Goal: Navigation & Orientation: Find specific page/section

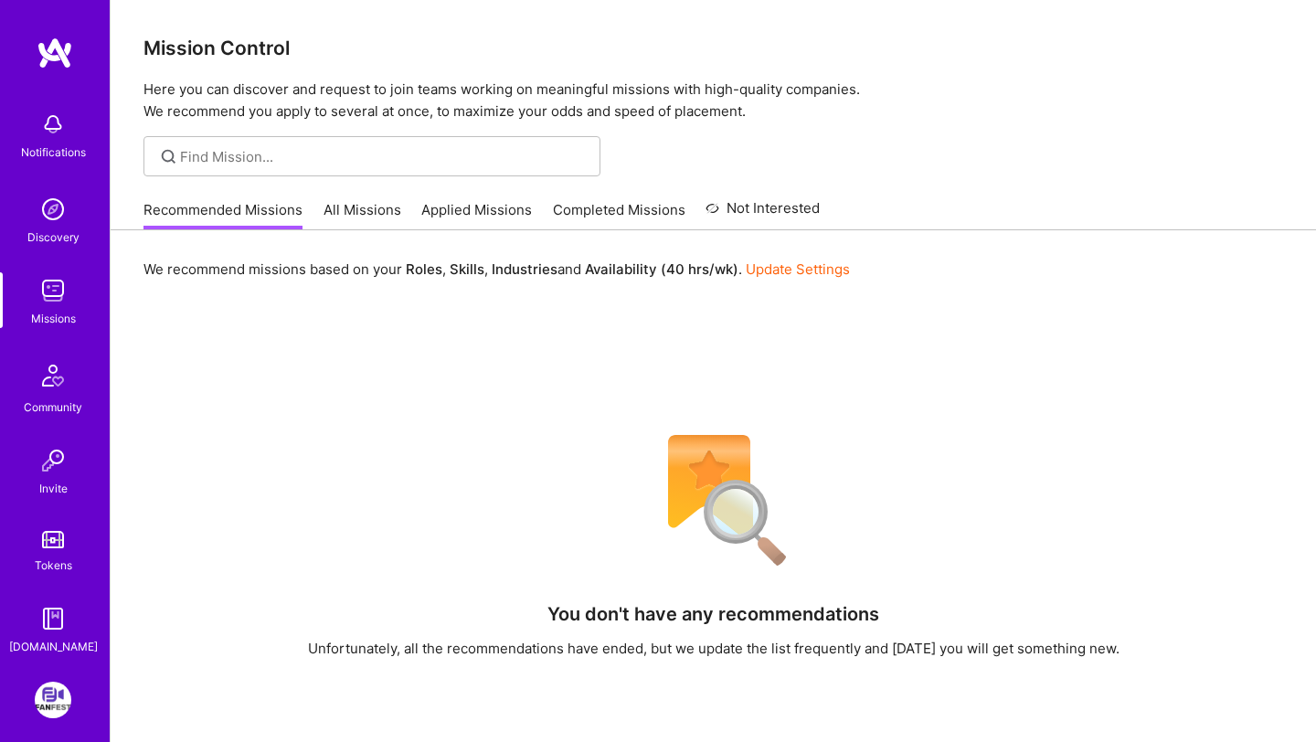
click at [365, 226] on link "All Missions" at bounding box center [362, 215] width 78 height 30
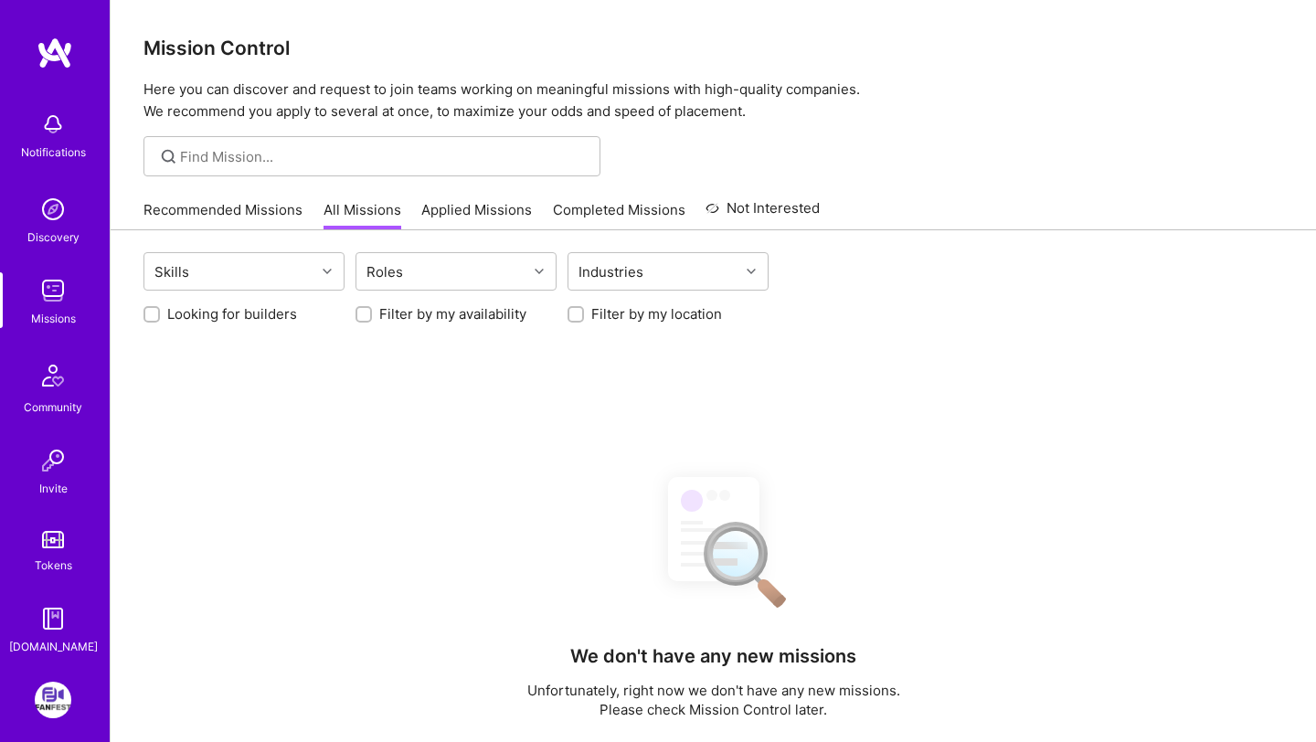
click at [242, 214] on link "Recommended Missions" at bounding box center [222, 215] width 159 height 30
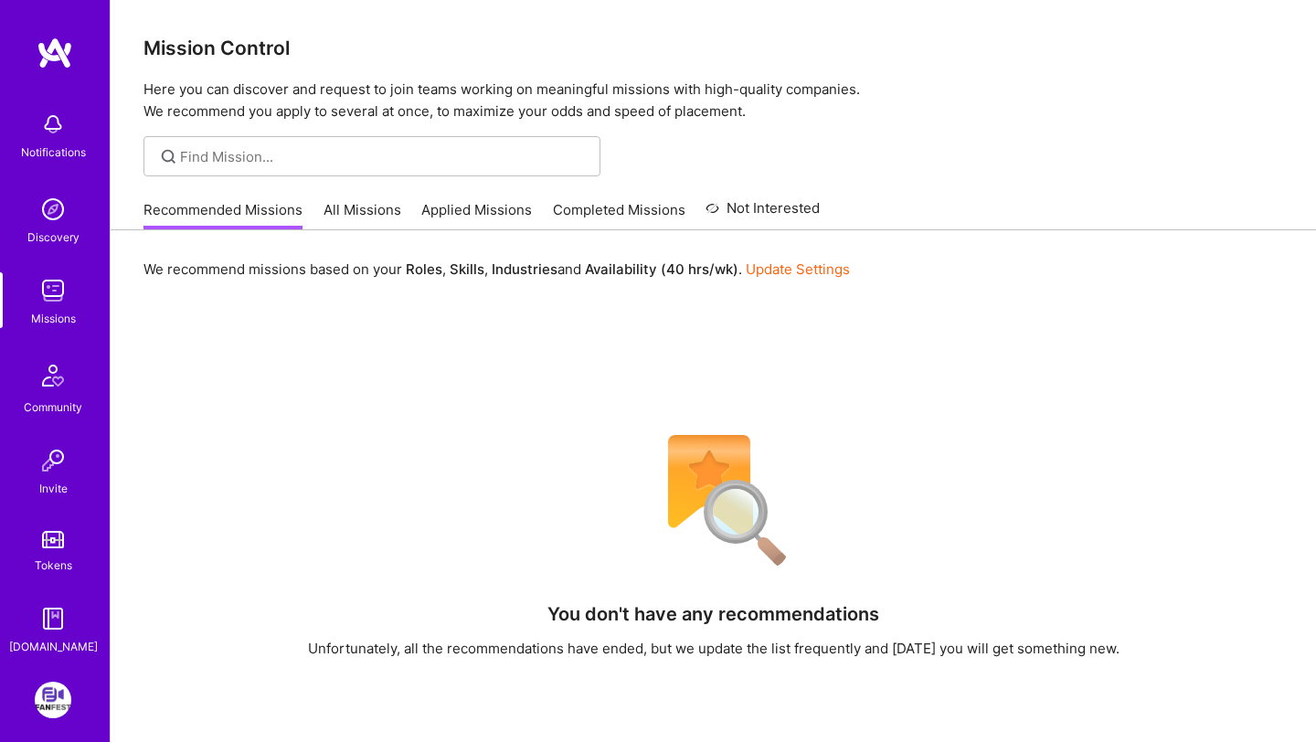
click at [511, 214] on link "Applied Missions" at bounding box center [476, 215] width 111 height 30
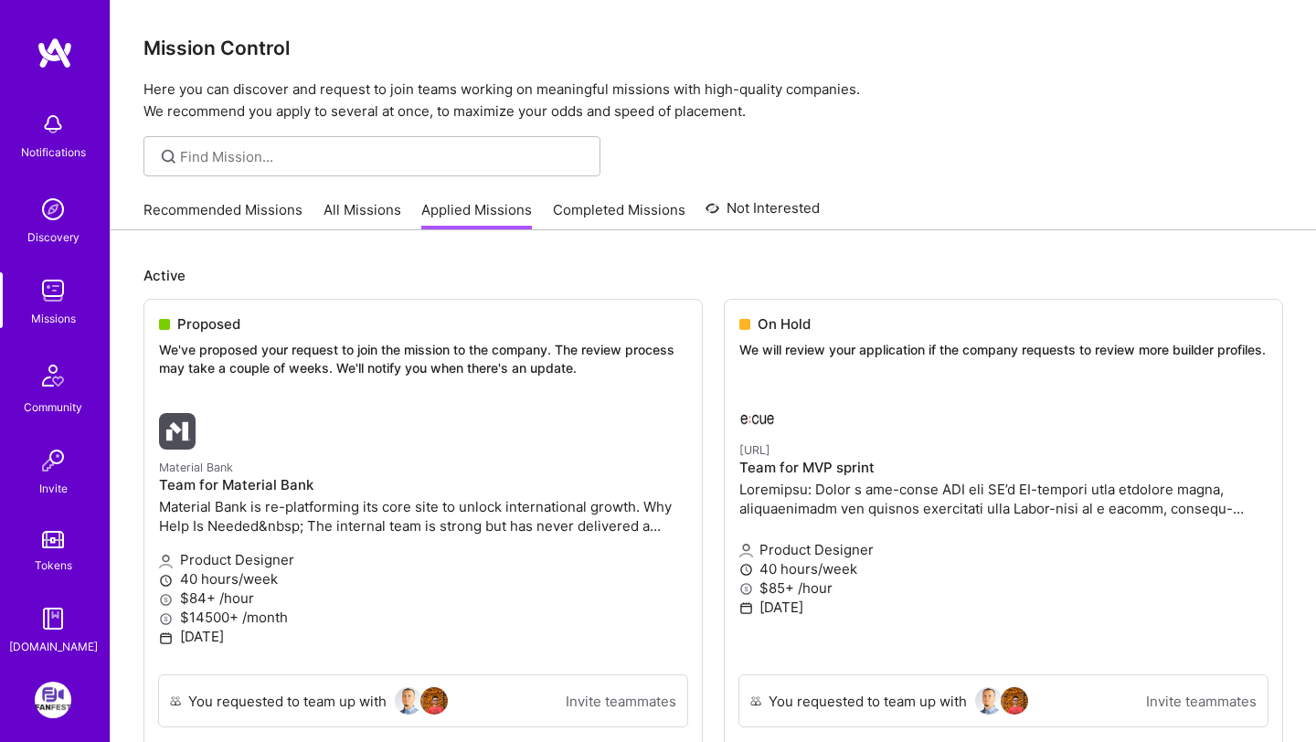
click at [652, 214] on link "Completed Missions" at bounding box center [619, 215] width 132 height 30
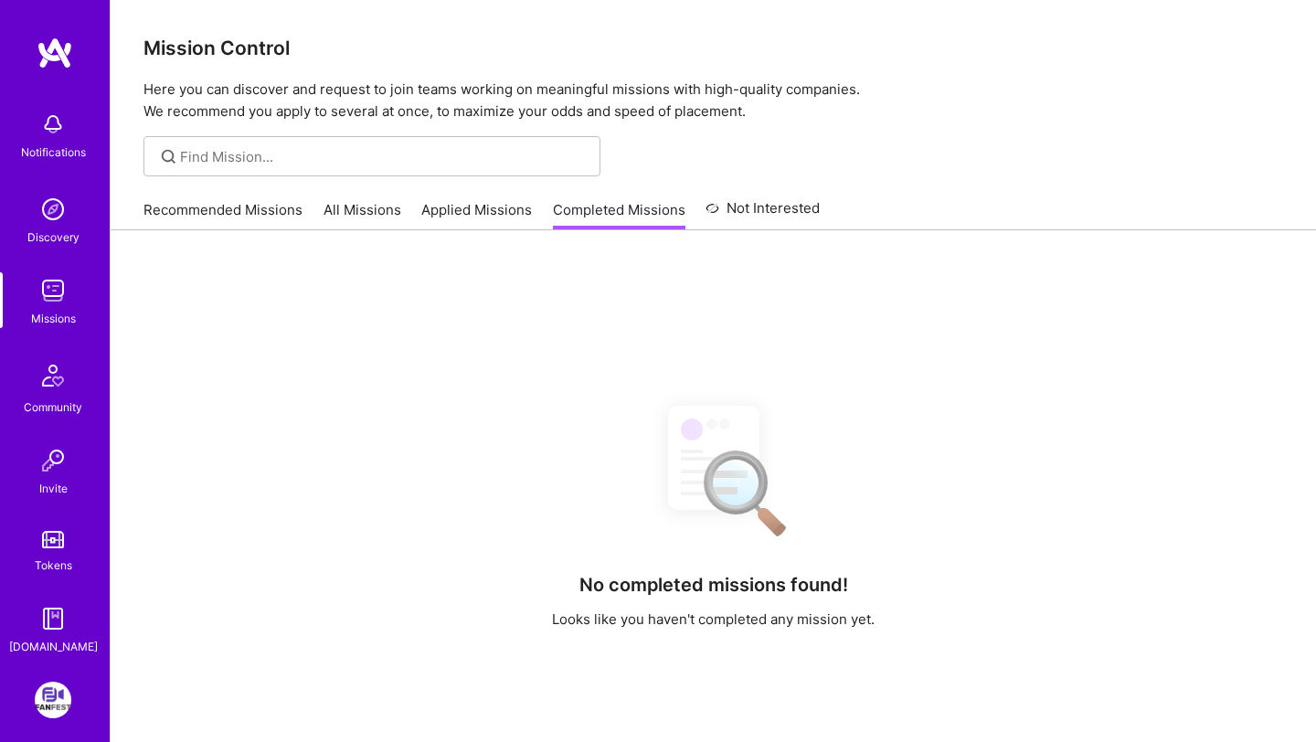
click at [479, 228] on link "Applied Missions" at bounding box center [476, 215] width 111 height 30
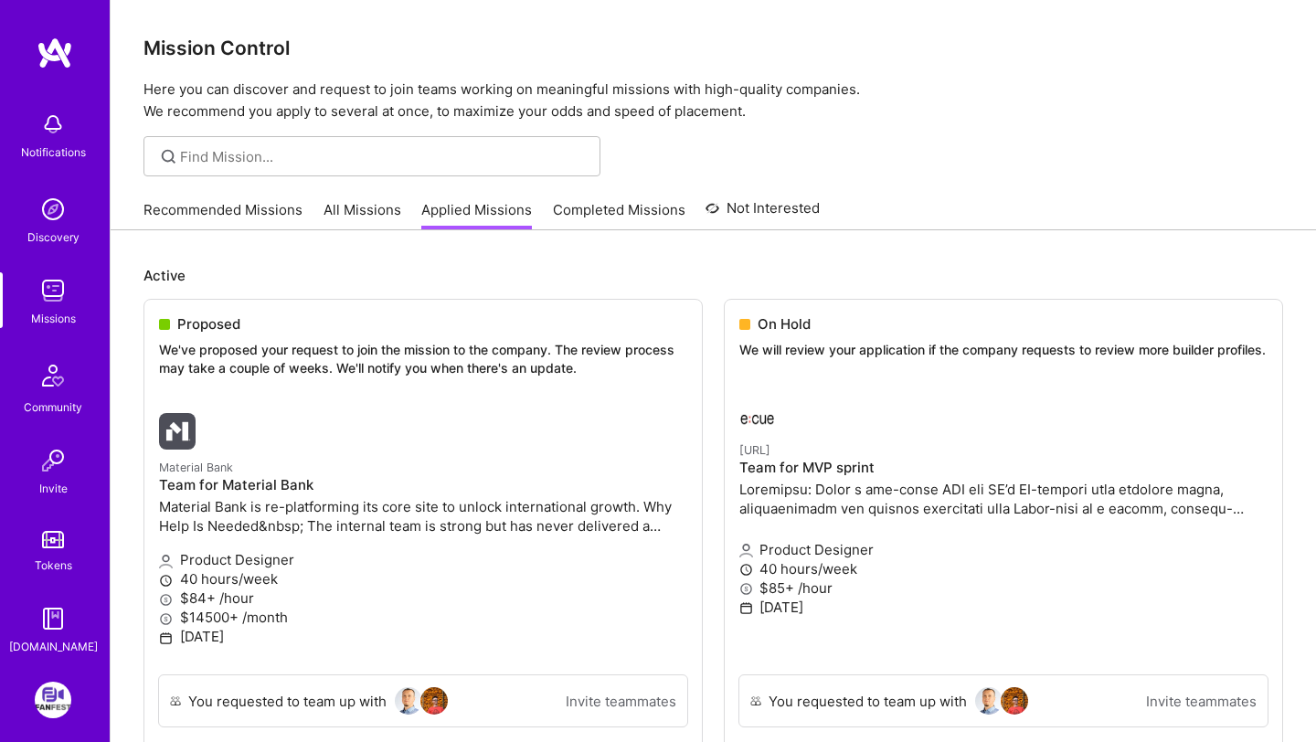
click at [376, 220] on link "All Missions" at bounding box center [362, 215] width 78 height 30
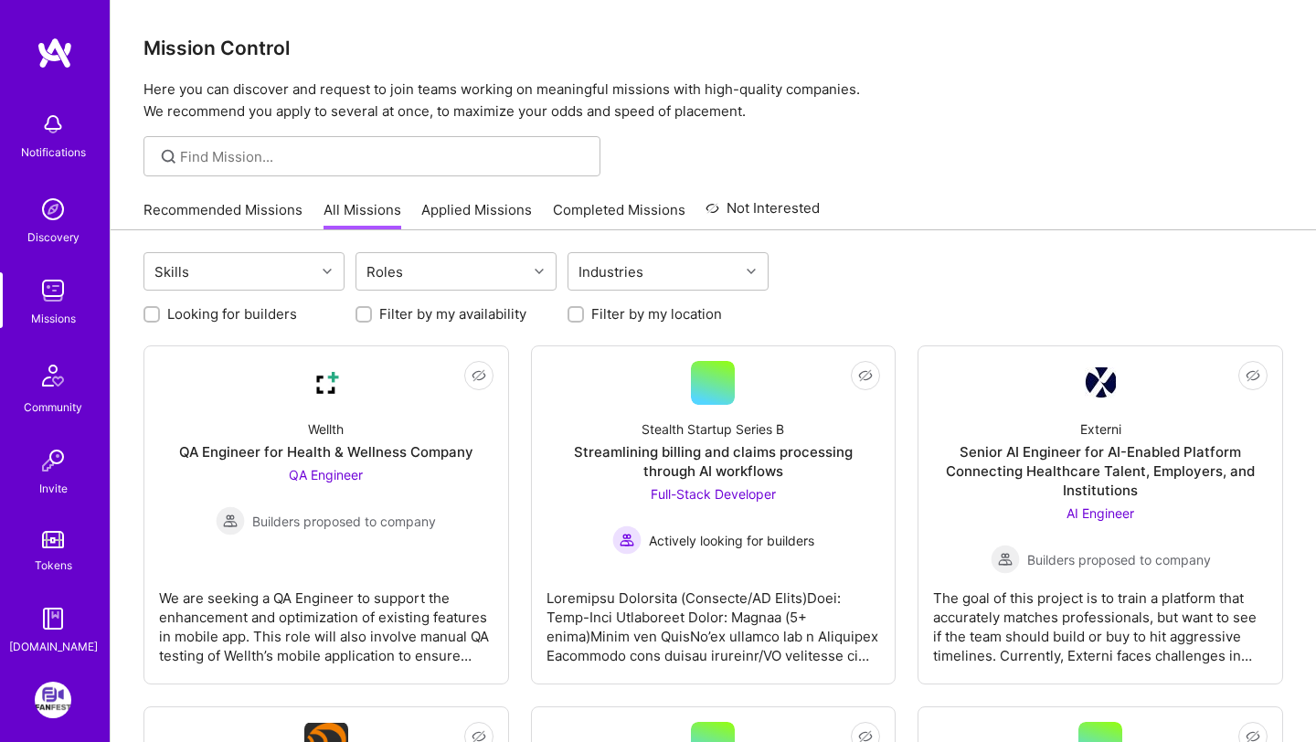
click at [511, 215] on link "Applied Missions" at bounding box center [476, 215] width 111 height 30
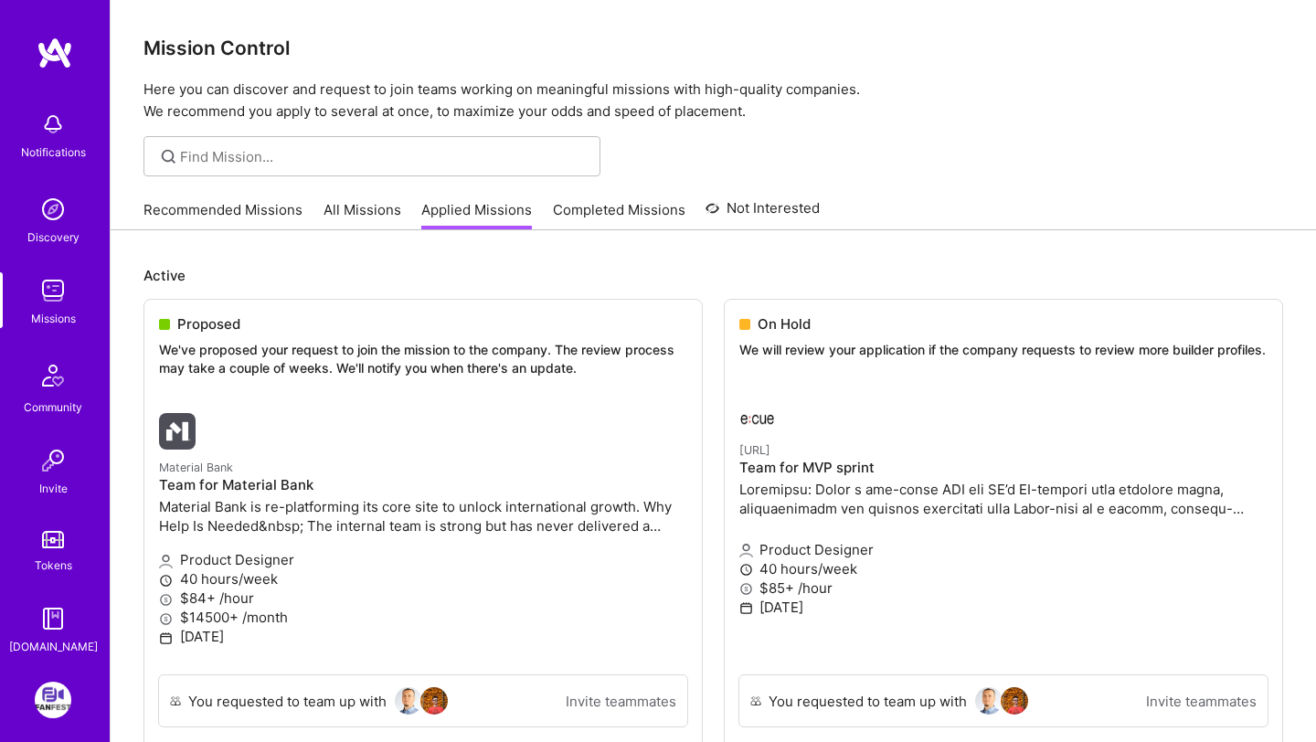
click at [269, 203] on link "Recommended Missions" at bounding box center [222, 215] width 159 height 30
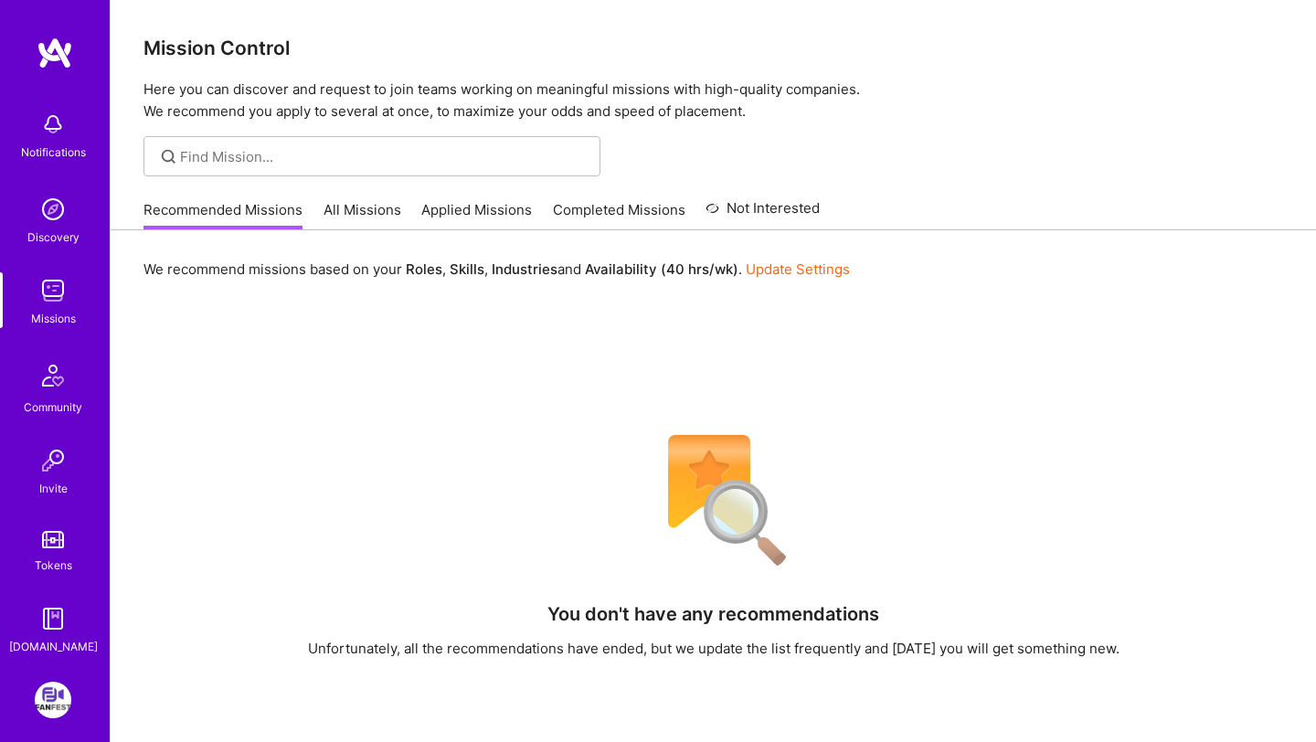
click at [392, 205] on link "All Missions" at bounding box center [362, 215] width 78 height 30
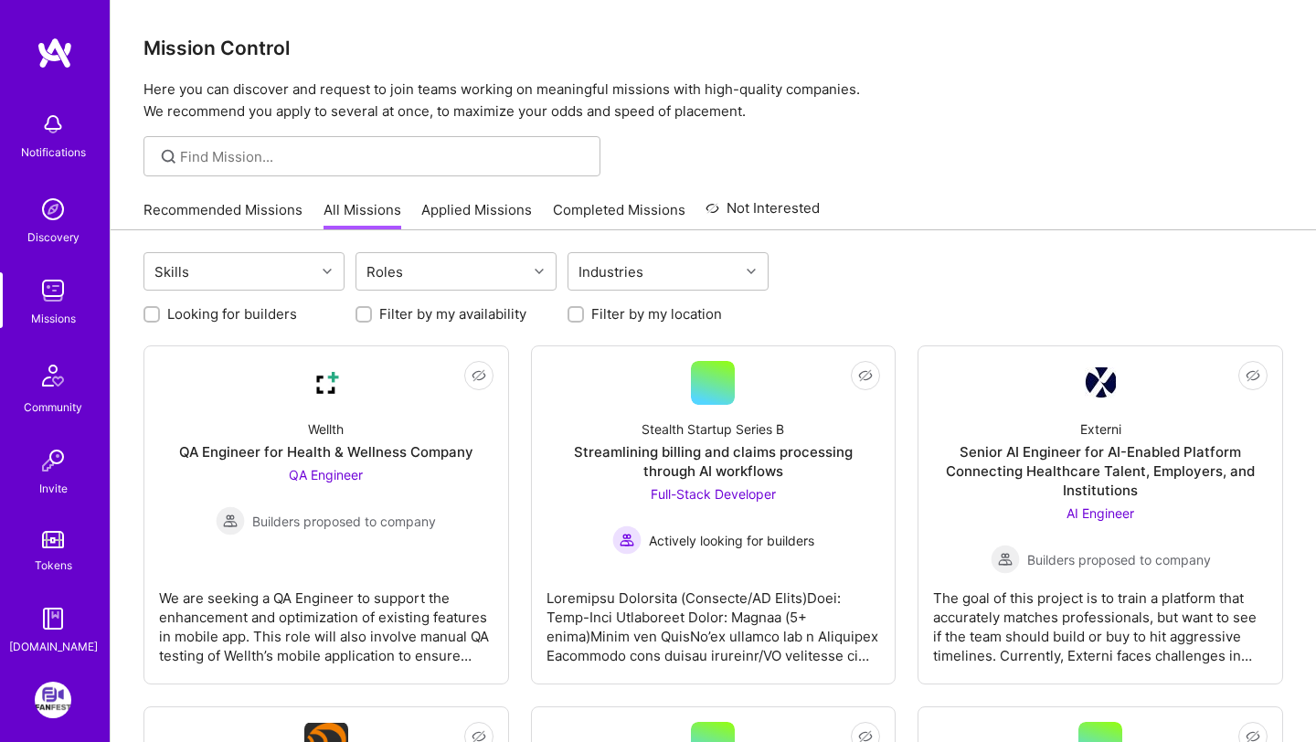
click at [260, 209] on link "Recommended Missions" at bounding box center [222, 215] width 159 height 30
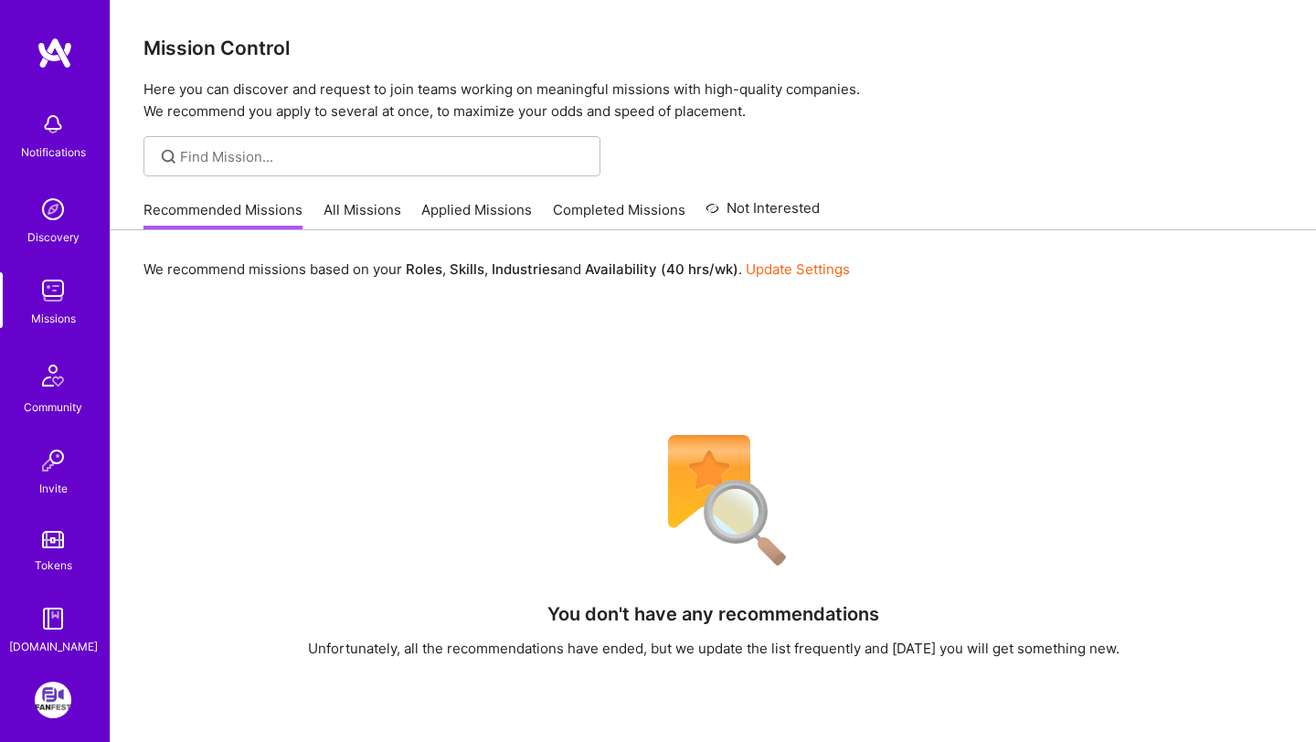
click at [632, 198] on div "Recommended Missions All Missions Applied Missions Completed Missions Not Inter…" at bounding box center [481, 209] width 676 height 39
click at [629, 217] on link "Completed Missions" at bounding box center [619, 215] width 132 height 30
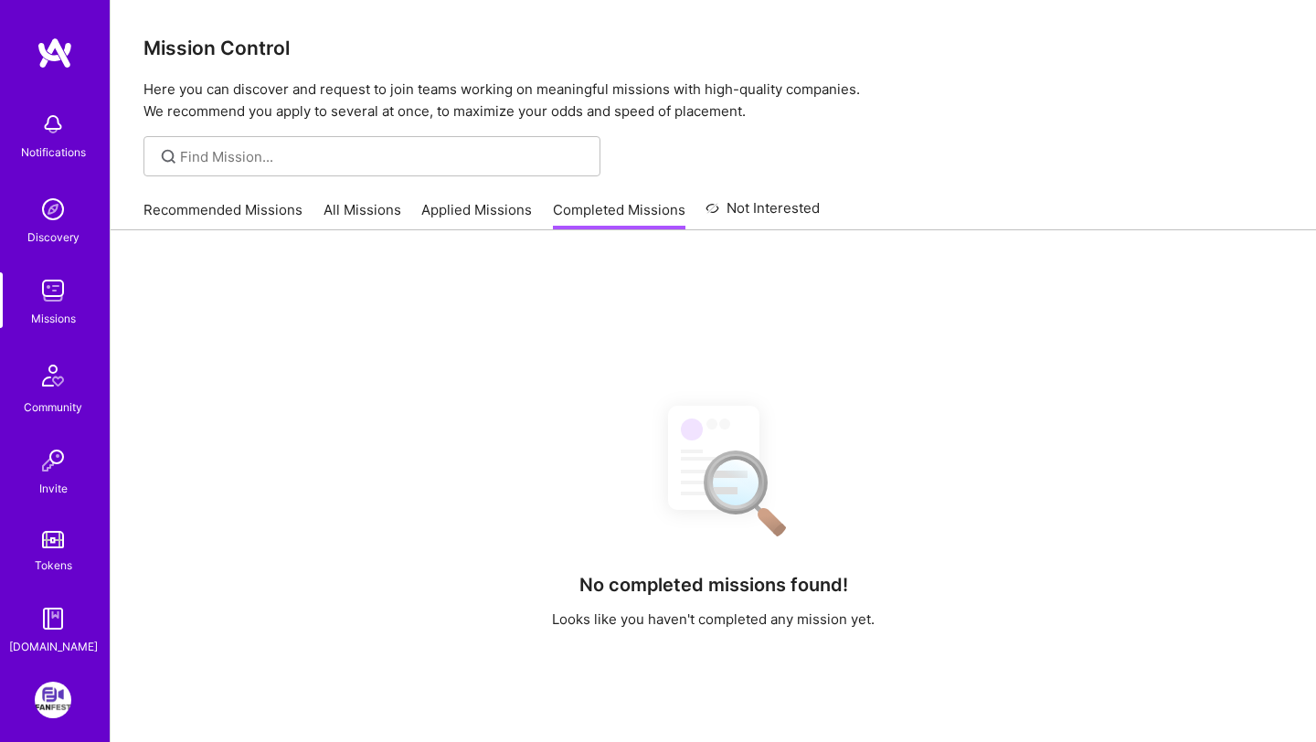
click at [215, 203] on link "Recommended Missions" at bounding box center [222, 215] width 159 height 30
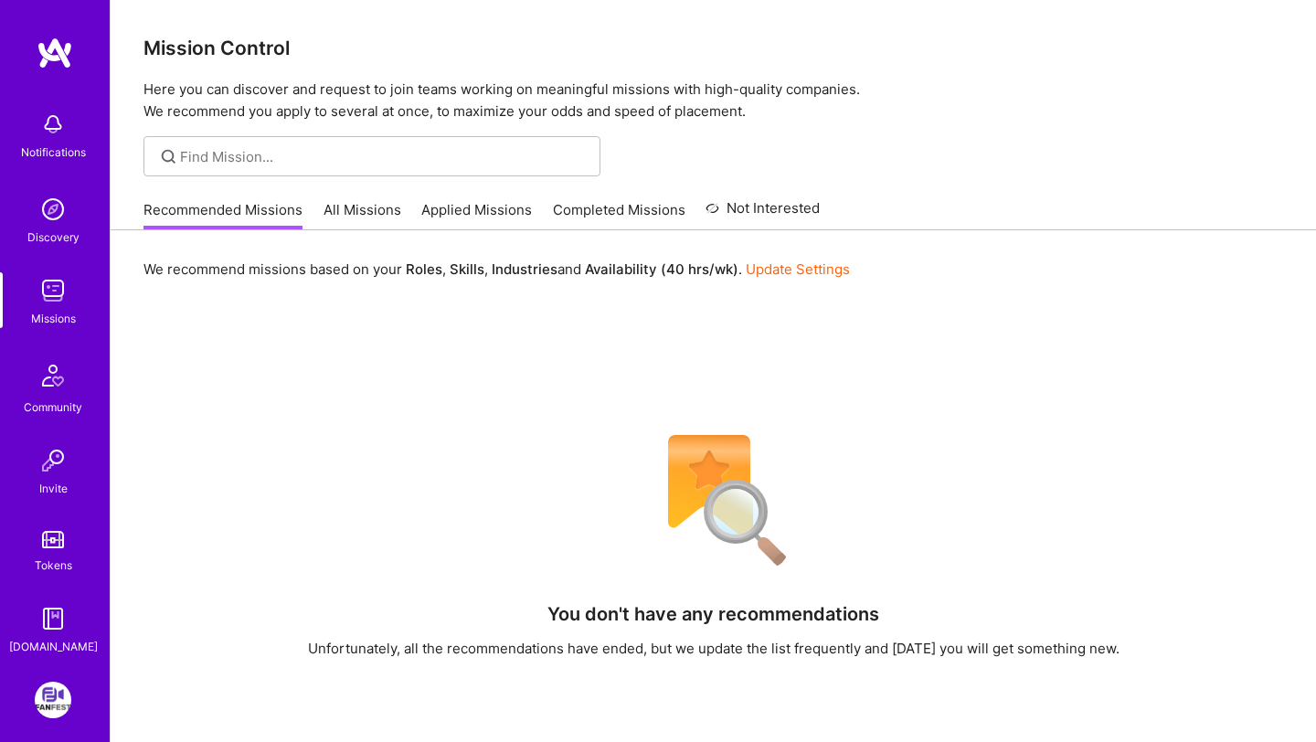
click at [58, 75] on div "Notifications Discovery Missions Community Invite Tokens [DOMAIN_NAME]" at bounding box center [55, 347] width 110 height 620
click at [52, 56] on img at bounding box center [55, 53] width 37 height 33
